Goal: Information Seeking & Learning: Check status

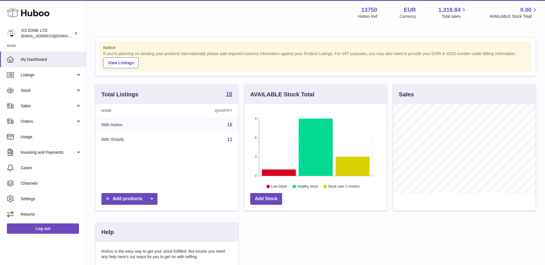
scroll to position [90, 144]
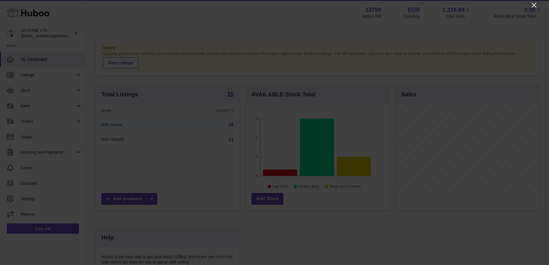
click at [533, 5] on icon "Close" at bounding box center [534, 5] width 7 height 7
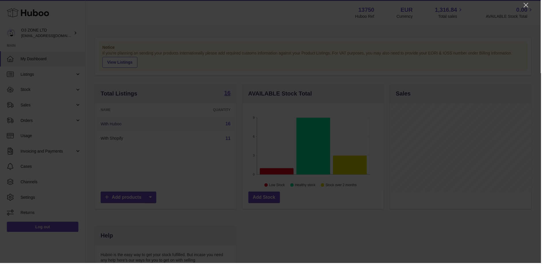
scroll to position [287110, 287057]
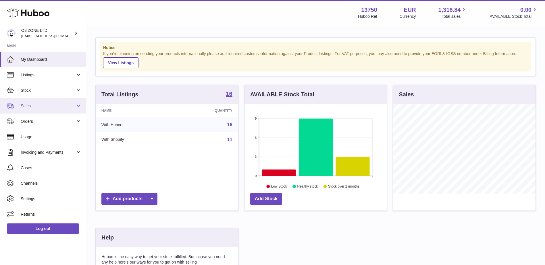
click at [54, 104] on span "Sales" at bounding box center [48, 105] width 55 height 5
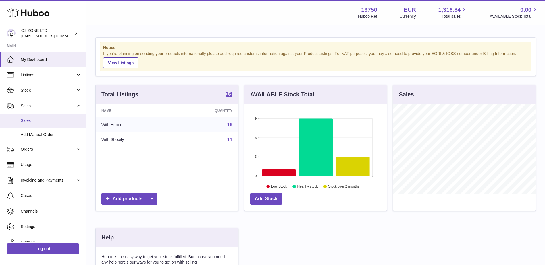
click at [33, 124] on link "Sales" at bounding box center [43, 121] width 86 height 14
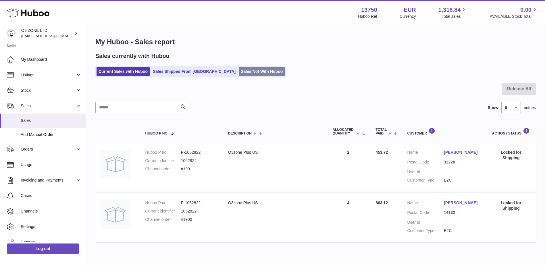
click at [239, 74] on link "Sales Not With Huboo" at bounding box center [262, 71] width 46 height 9
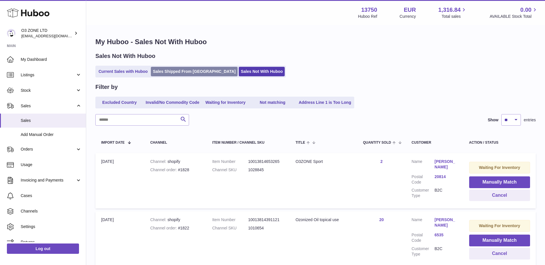
click at [186, 72] on link "Sales Shipped From [GEOGRAPHIC_DATA]" at bounding box center [194, 71] width 87 height 9
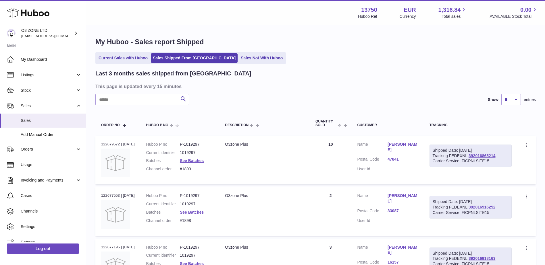
drag, startPoint x: 128, startPoint y: 55, endPoint x: 178, endPoint y: 86, distance: 58.8
click at [128, 55] on link "Current Sales with Huboo" at bounding box center [122, 57] width 53 height 9
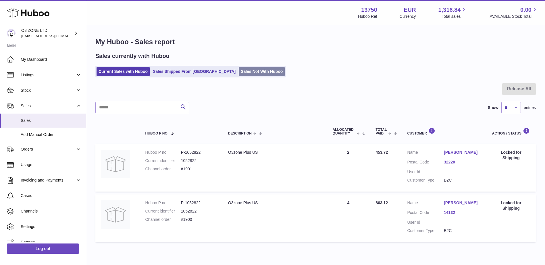
click at [239, 74] on link "Sales Not With Huboo" at bounding box center [262, 71] width 46 height 9
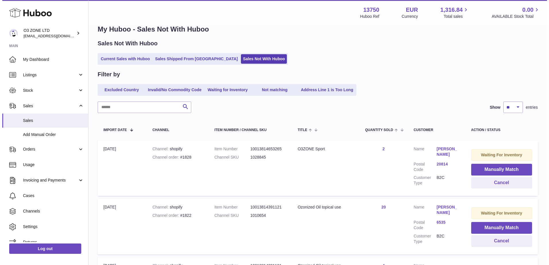
scroll to position [5, 0]
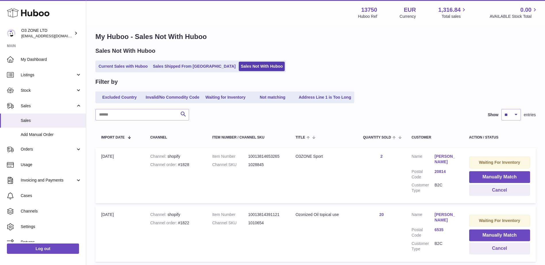
click at [442, 157] on link "[PERSON_NAME]" at bounding box center [446, 159] width 23 height 11
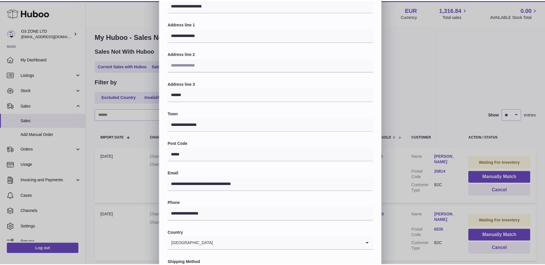
scroll to position [0, 0]
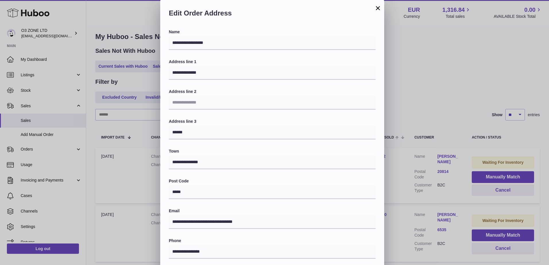
click at [377, 7] on button "×" at bounding box center [378, 8] width 7 height 7
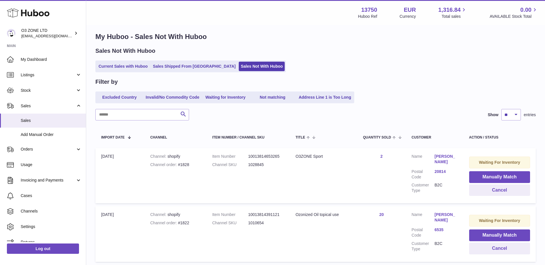
click at [440, 172] on link "20814" at bounding box center [446, 171] width 23 height 5
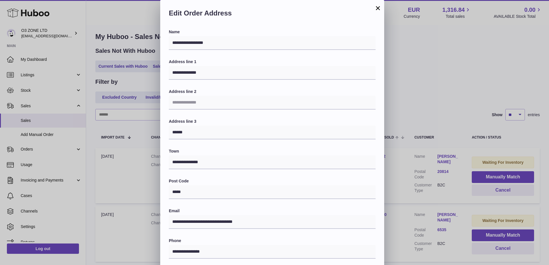
click at [381, 6] on button "×" at bounding box center [378, 8] width 7 height 7
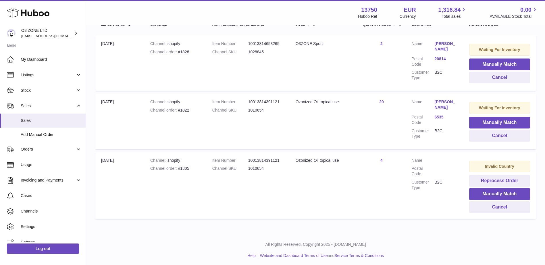
scroll to position [120, 0]
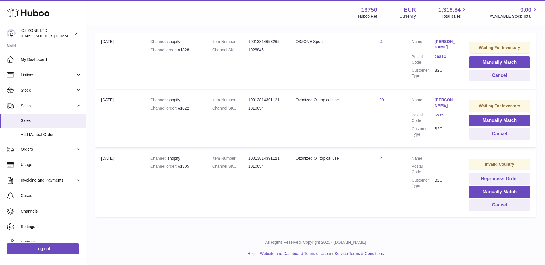
click at [438, 179] on dd "B2C" at bounding box center [446, 183] width 23 height 11
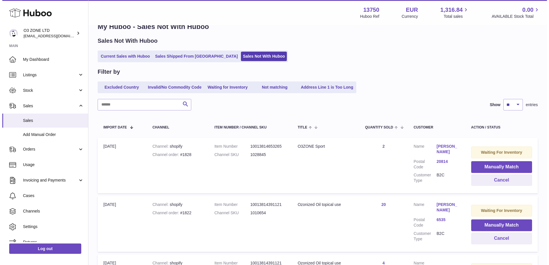
scroll to position [29, 0]
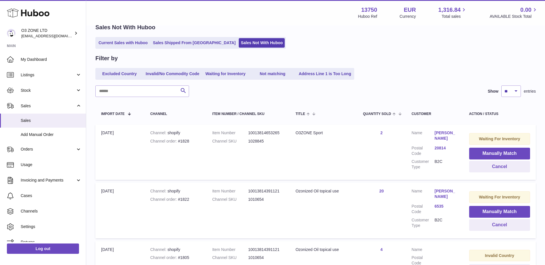
click at [439, 205] on link "6535" at bounding box center [446, 206] width 23 height 5
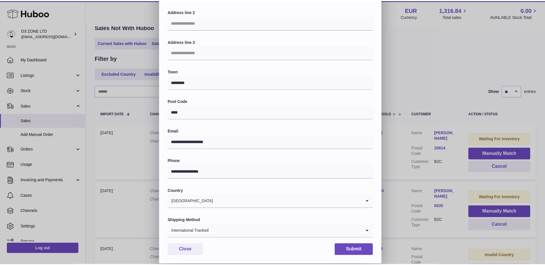
scroll to position [0, 0]
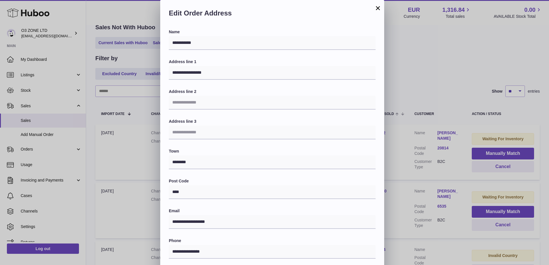
click at [377, 7] on button "×" at bounding box center [378, 8] width 7 height 7
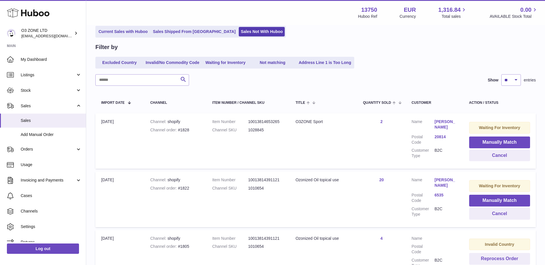
scroll to position [120, 0]
